Goal: Transaction & Acquisition: Purchase product/service

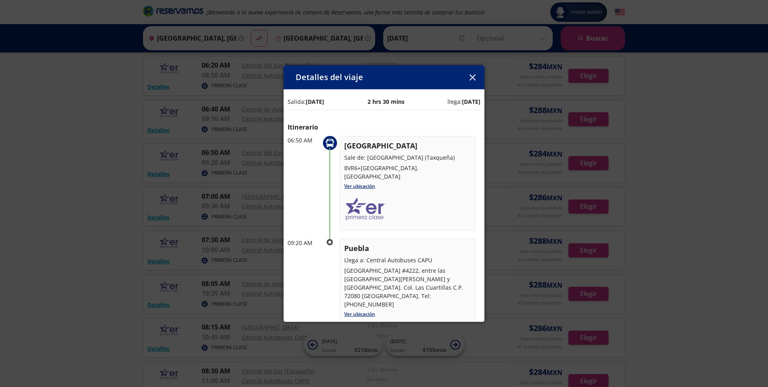
click at [475, 76] on icon "button" at bounding box center [473, 77] width 6 height 6
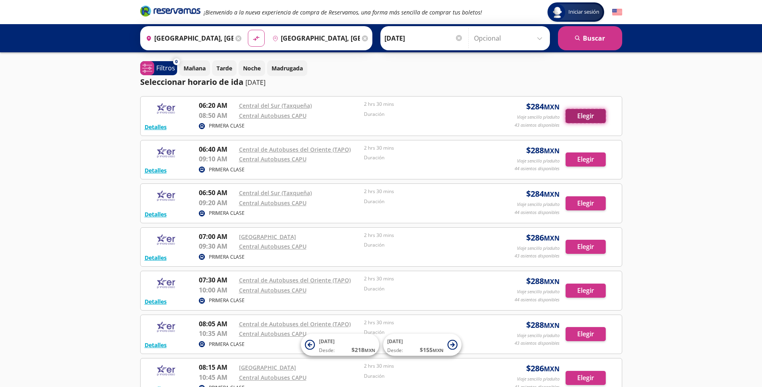
click at [597, 116] on button "Elegir" at bounding box center [586, 116] width 40 height 14
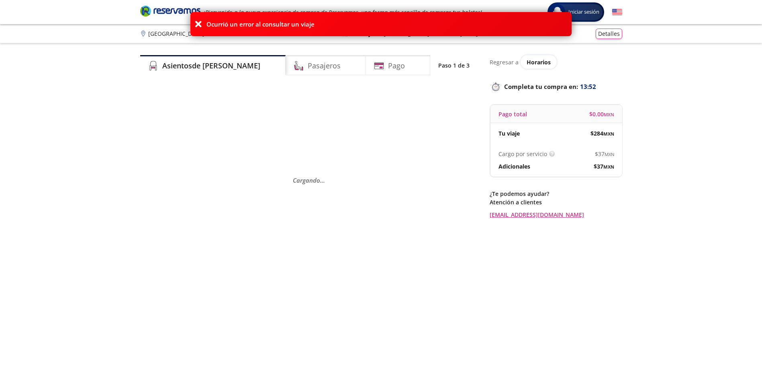
click at [197, 25] on icon at bounding box center [199, 24] width 8 height 8
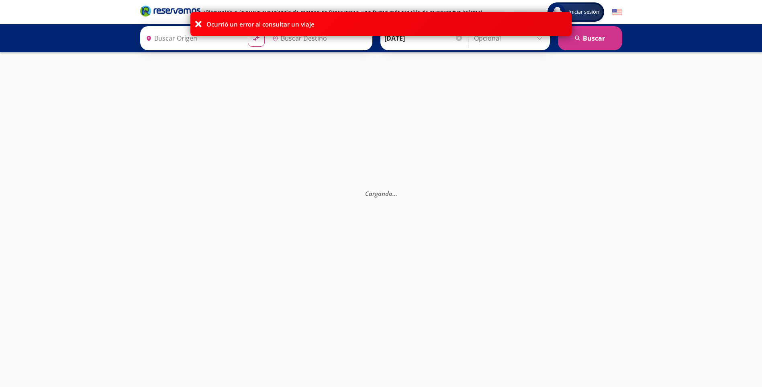
type input "[GEOGRAPHIC_DATA], [GEOGRAPHIC_DATA]"
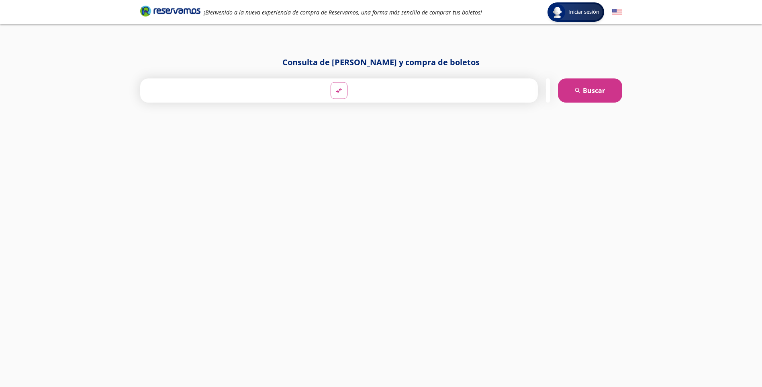
click at [197, 25] on div "Iniciar sesión Iniciar sesión ¡Bienvenido a la nueva experiencia de compra de R…" at bounding box center [381, 193] width 762 height 387
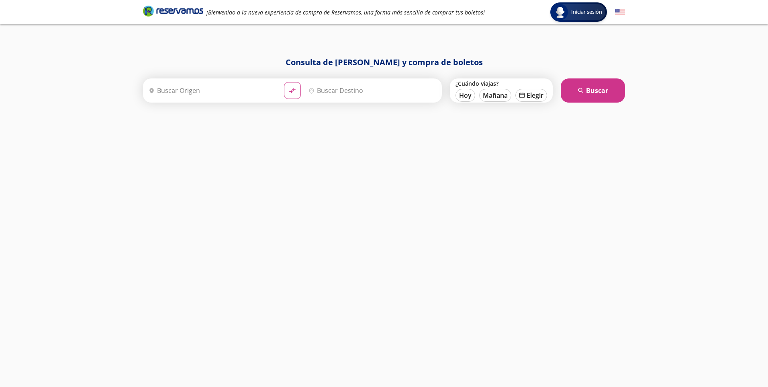
click at [201, 92] on input "Origen" at bounding box center [211, 90] width 132 height 20
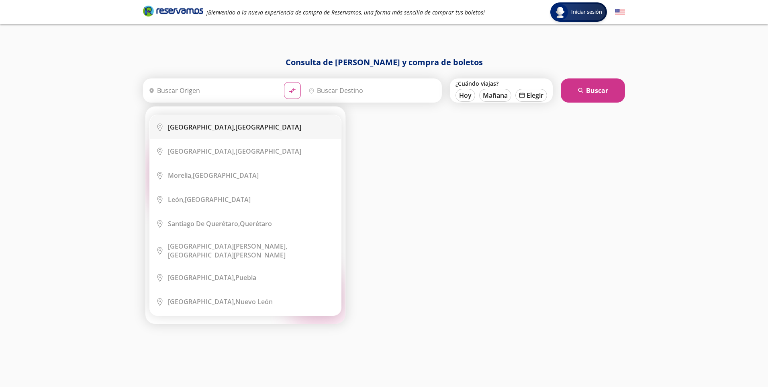
click at [197, 126] on b "[GEOGRAPHIC_DATA]," at bounding box center [202, 127] width 68 height 9
type input "[GEOGRAPHIC_DATA], [GEOGRAPHIC_DATA]"
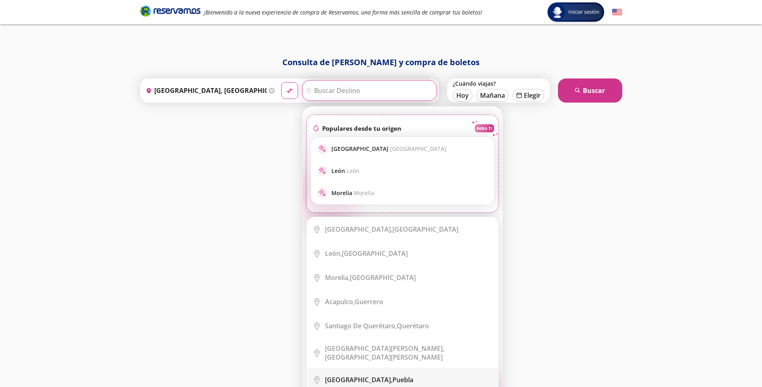
click at [347, 375] on b "[GEOGRAPHIC_DATA]," at bounding box center [359, 379] width 68 height 9
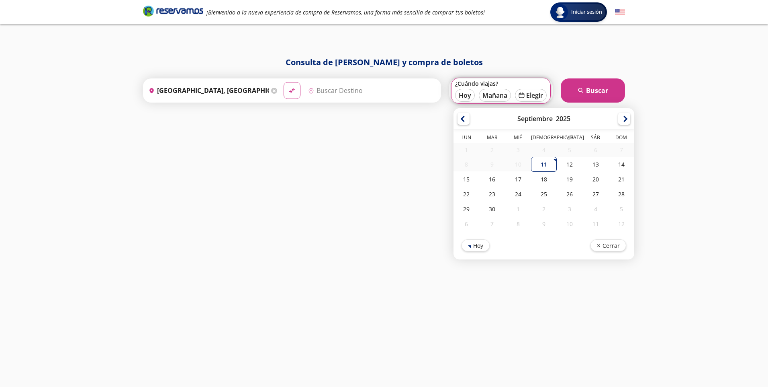
type input "[GEOGRAPHIC_DATA], [GEOGRAPHIC_DATA]"
click at [567, 165] on div "12" at bounding box center [570, 164] width 26 height 15
type input "[DATE]"
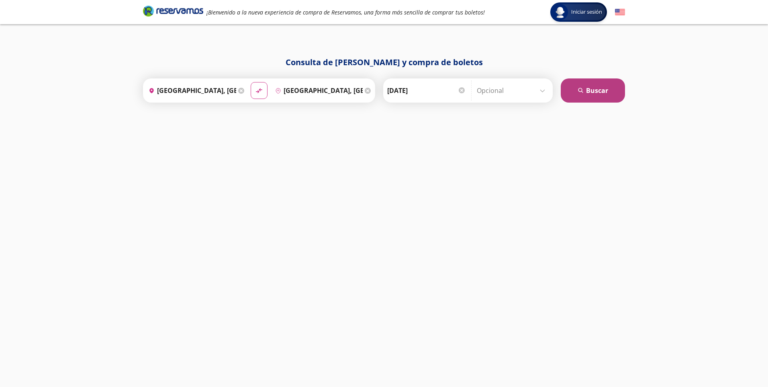
click at [593, 93] on button "search [GEOGRAPHIC_DATA]" at bounding box center [593, 90] width 64 height 24
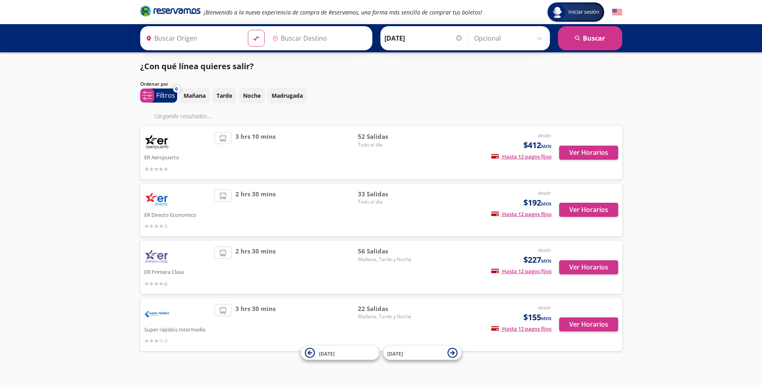
type input "[GEOGRAPHIC_DATA], [GEOGRAPHIC_DATA]"
click at [582, 265] on div "Ver Horarios" at bounding box center [585, 266] width 67 height 41
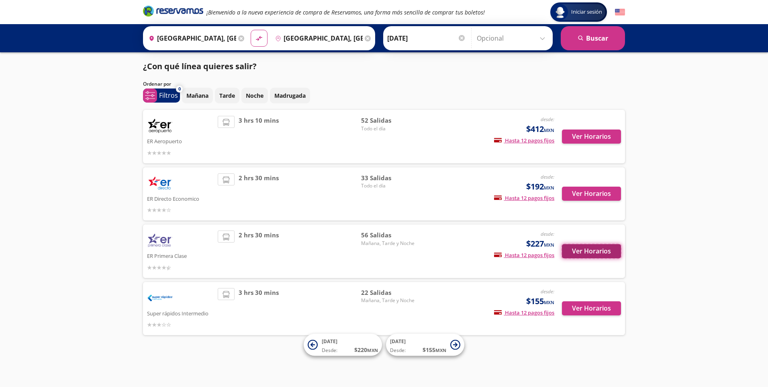
click at [594, 250] on button "Ver Horarios" at bounding box center [591, 251] width 59 height 14
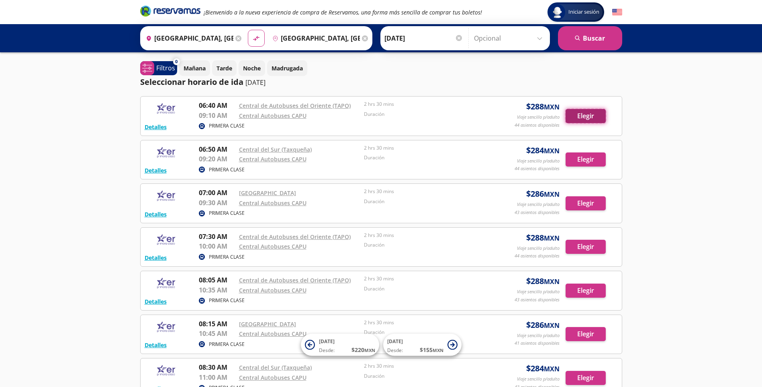
click at [581, 115] on button "Elegir" at bounding box center [586, 116] width 40 height 14
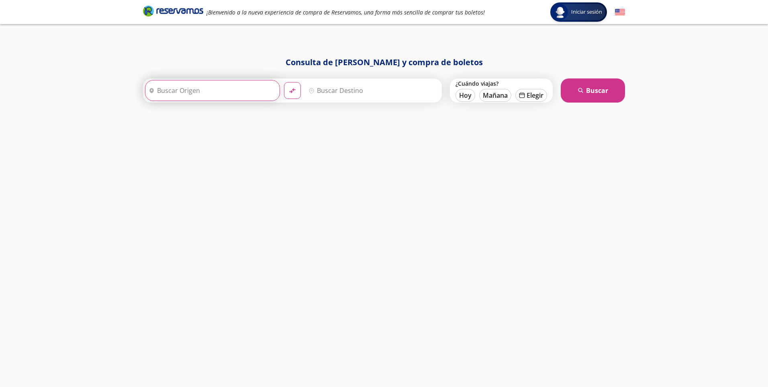
click at [223, 91] on input "Origen" at bounding box center [211, 90] width 132 height 20
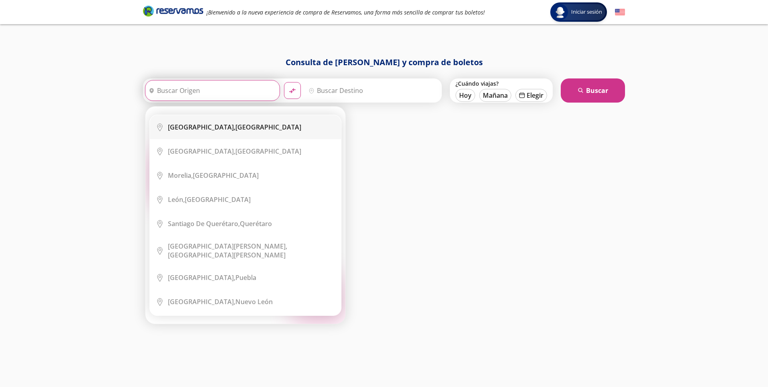
click at [200, 129] on b "[GEOGRAPHIC_DATA]," at bounding box center [202, 127] width 68 height 9
type input "[GEOGRAPHIC_DATA], [GEOGRAPHIC_DATA]"
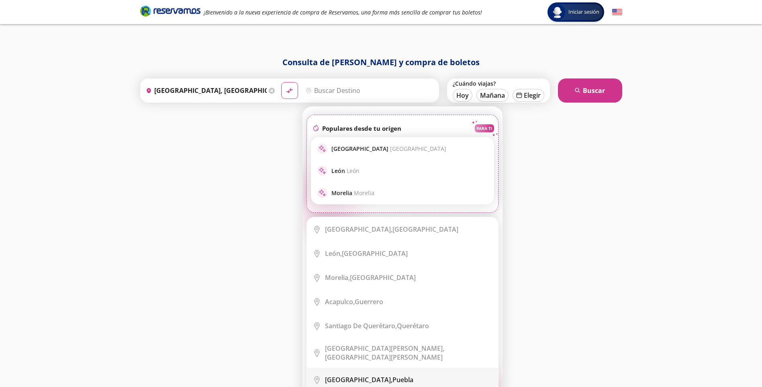
click at [370, 367] on li "City Icon [GEOGRAPHIC_DATA], [GEOGRAPHIC_DATA]" at bounding box center [402, 379] width 191 height 24
type input "[GEOGRAPHIC_DATA], [GEOGRAPHIC_DATA]"
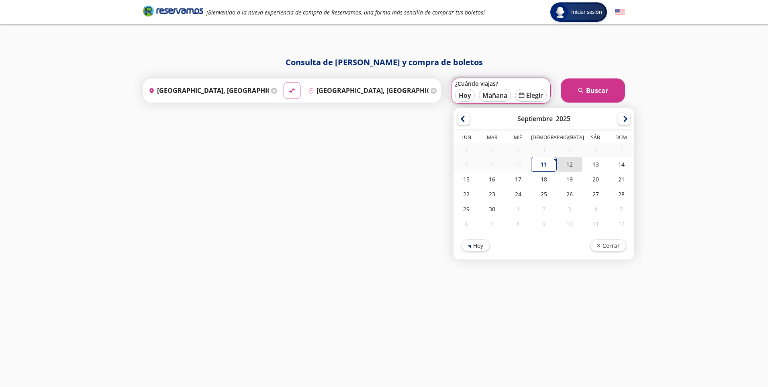
click at [573, 167] on div "12" at bounding box center [570, 164] width 26 height 15
type input "[DATE]"
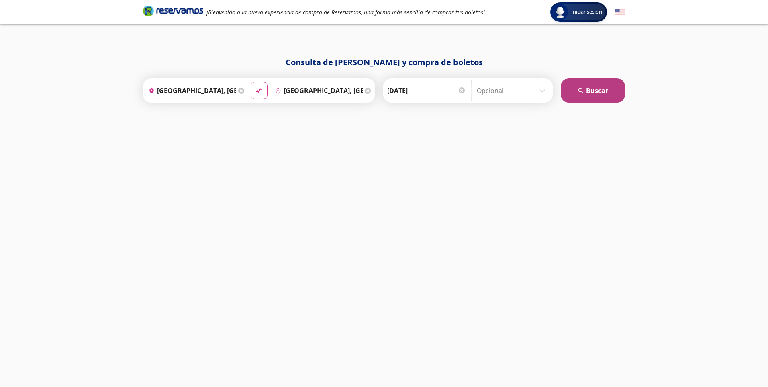
click at [592, 95] on button "search [GEOGRAPHIC_DATA]" at bounding box center [593, 90] width 64 height 24
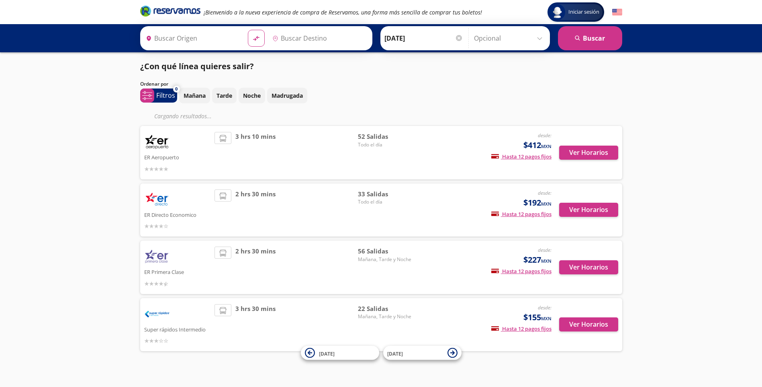
type input "[GEOGRAPHIC_DATA], [GEOGRAPHIC_DATA]"
click at [582, 261] on button "Ver Horarios" at bounding box center [588, 267] width 59 height 14
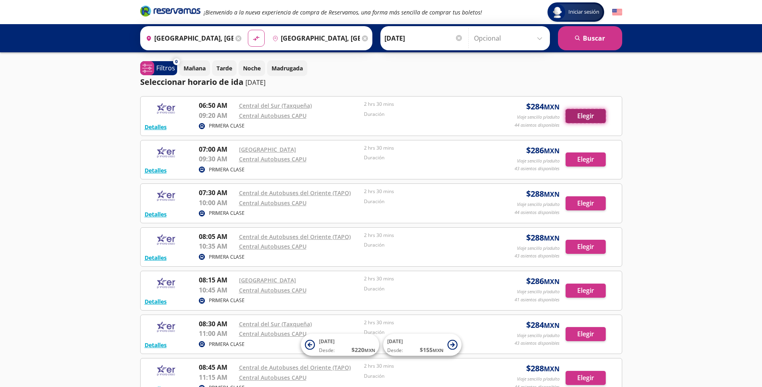
click at [594, 115] on button "Elegir" at bounding box center [586, 116] width 40 height 14
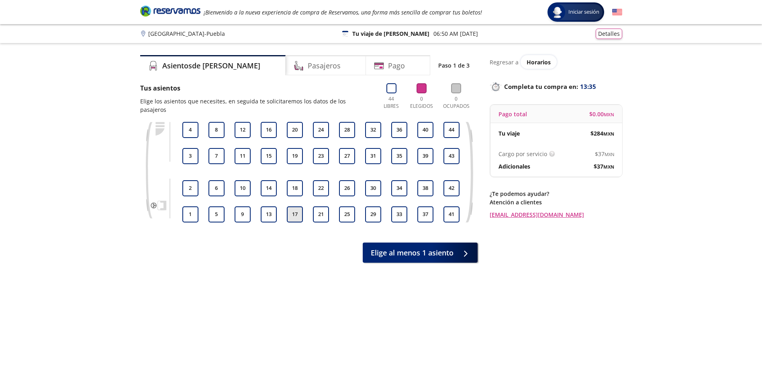
click at [295, 206] on button "17" at bounding box center [295, 214] width 16 height 16
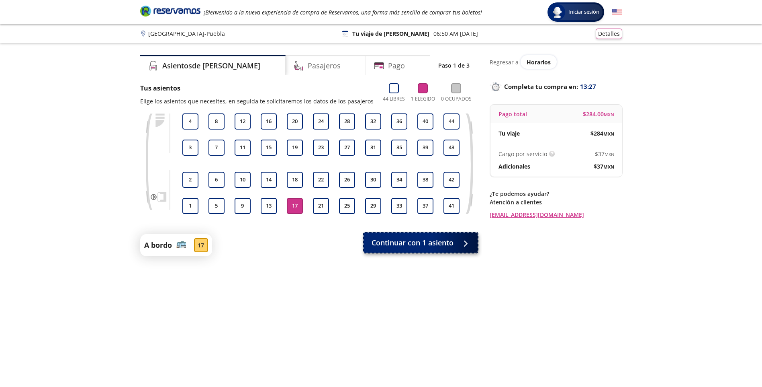
click at [451, 246] on span "Continuar con 1 asiento" at bounding box center [413, 242] width 82 height 11
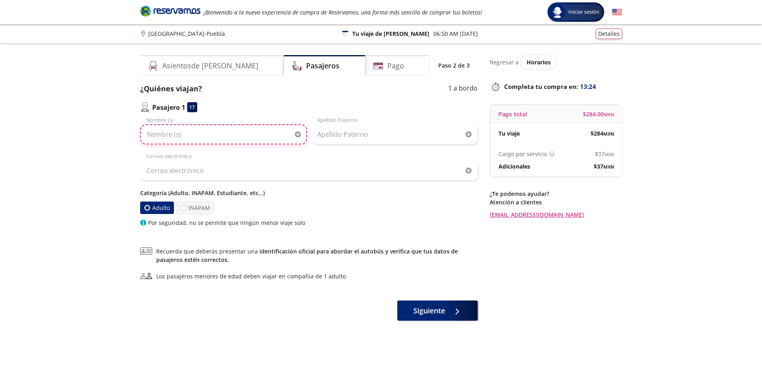
click at [205, 136] on input "Nombre (s)" at bounding box center [223, 134] width 167 height 20
type input "[PERSON_NAME]"
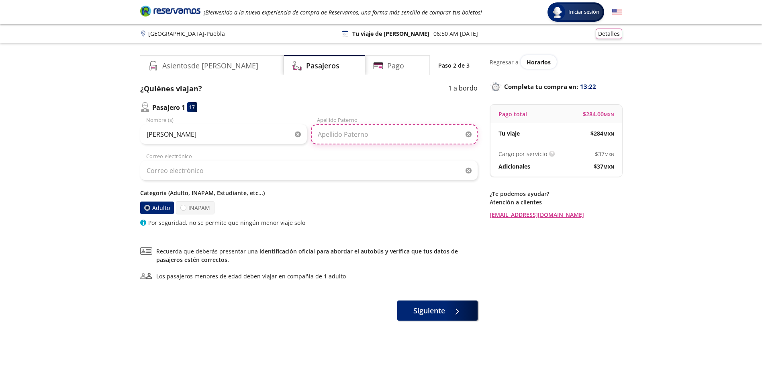
type input "[PERSON_NAME]"
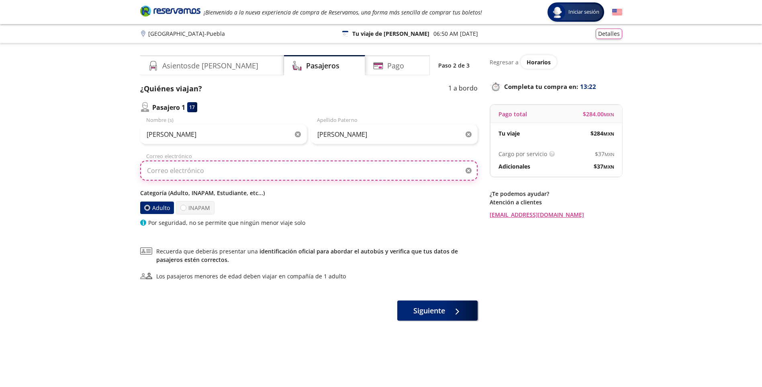
type input "[EMAIL_ADDRESS][DOMAIN_NAME]"
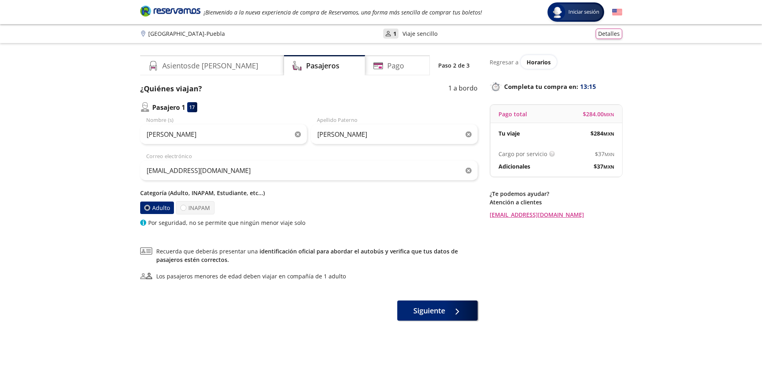
click at [146, 209] on div at bounding box center [146, 207] width 3 height 3
click at [146, 209] on input "Adulto" at bounding box center [146, 207] width 5 height 5
click at [446, 305] on button "Siguiente" at bounding box center [437, 309] width 80 height 20
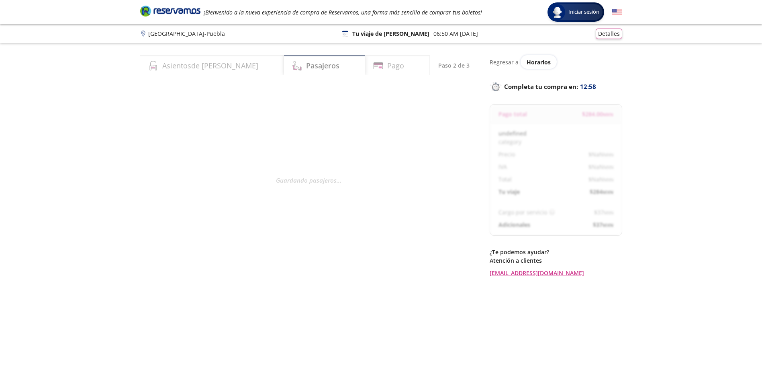
select select "MX"
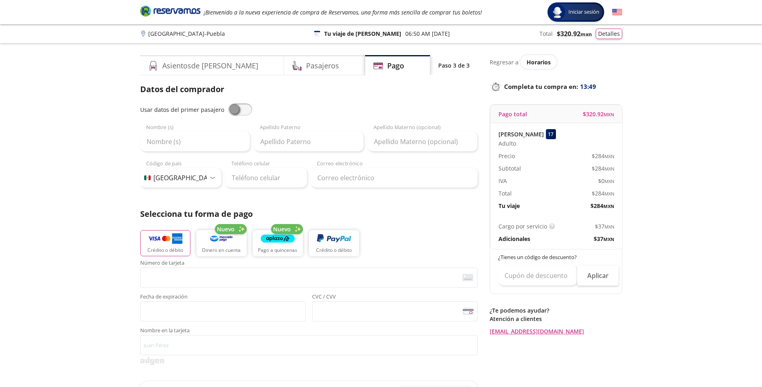
click at [231, 109] on span at bounding box center [240, 109] width 24 height 12
click at [228, 103] on input "checkbox" at bounding box center [228, 103] width 0 height 0
type input "[PERSON_NAME]"
type input "[EMAIL_ADDRESS][DOMAIN_NAME]"
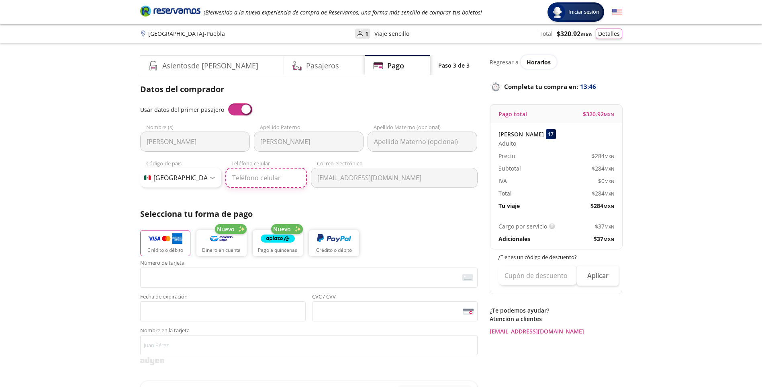
click at [255, 176] on input "Teléfono celular" at bounding box center [266, 178] width 82 height 20
type input "55 8330 9608"
click at [171, 243] on img "button" at bounding box center [165, 239] width 34 height 12
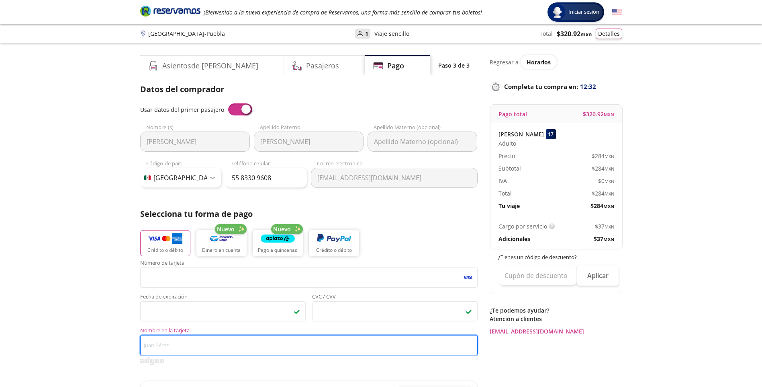
click at [168, 343] on input "Nombre en la tarjeta" at bounding box center [309, 345] width 338 height 20
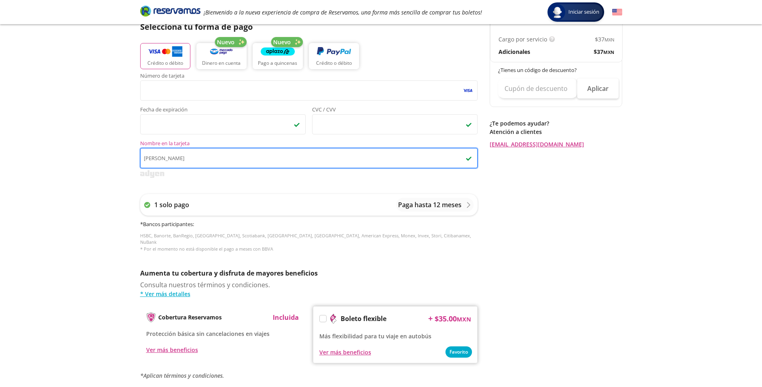
scroll to position [241, 0]
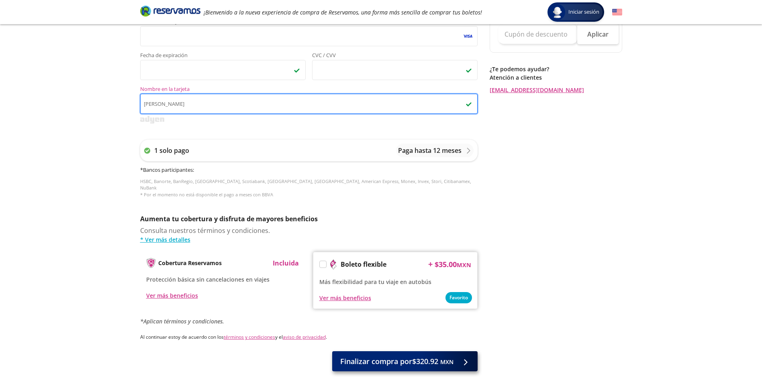
type input "[PERSON_NAME]"
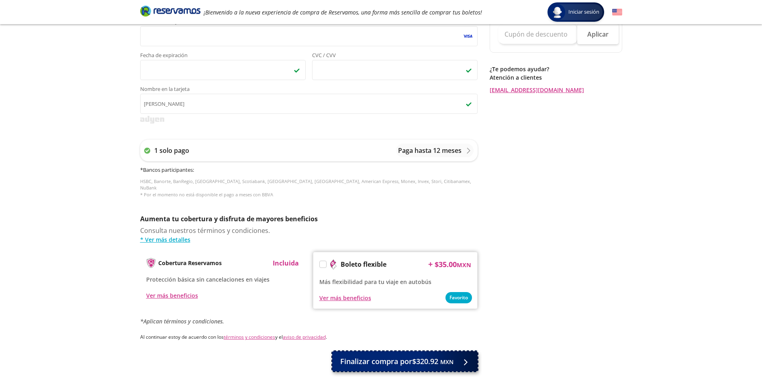
click at [395, 356] on span "Finalizar compra por $320.92 MXN" at bounding box center [396, 361] width 113 height 11
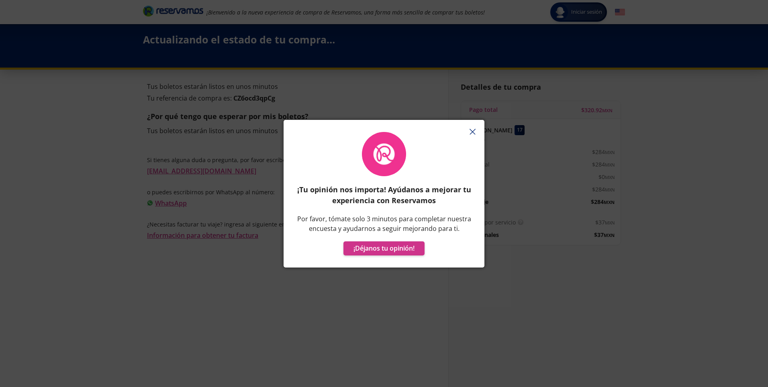
click at [473, 131] on icon "button" at bounding box center [473, 132] width 6 height 6
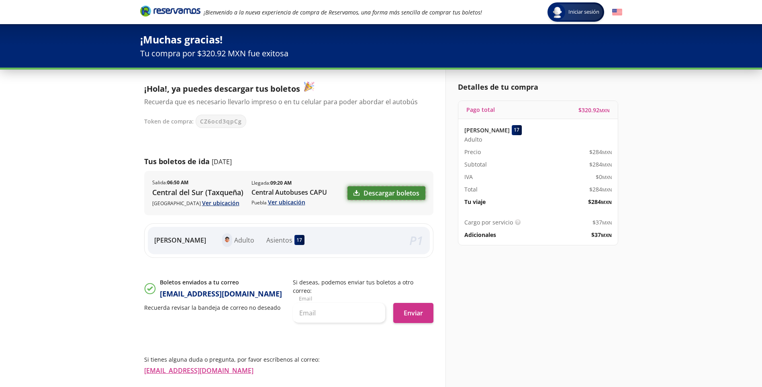
click at [385, 194] on link "Descargar boletos" at bounding box center [387, 193] width 78 height 14
click at [418, 303] on button "Enviar" at bounding box center [413, 313] width 40 height 20
